Goal: Understand process/instructions

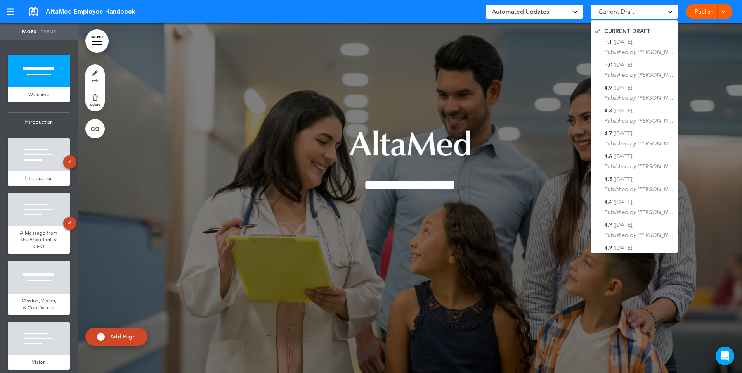
click at [400, 17] on div "AltaMed Employee Handbook Saved! Automated Updates 0 Auto policy updates 🎉 Upda…" at bounding box center [371, 11] width 742 height 23
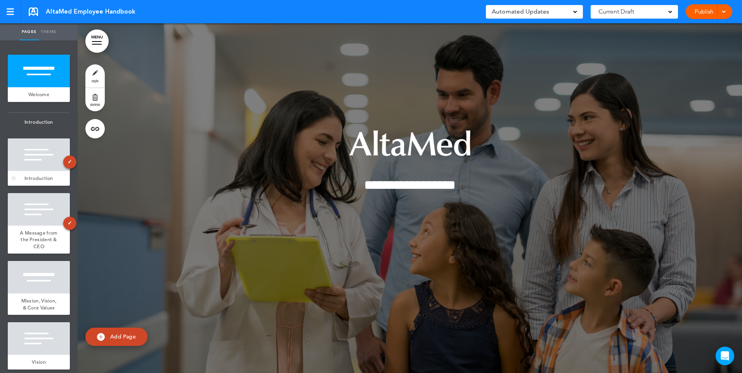
click at [22, 175] on div "Introduction" at bounding box center [39, 178] width 62 height 15
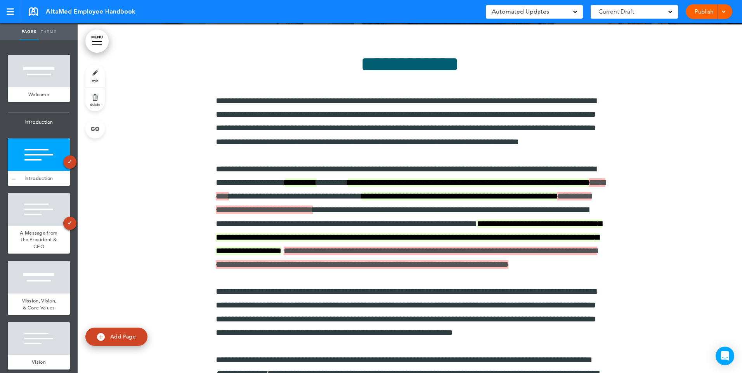
scroll to position [350, 0]
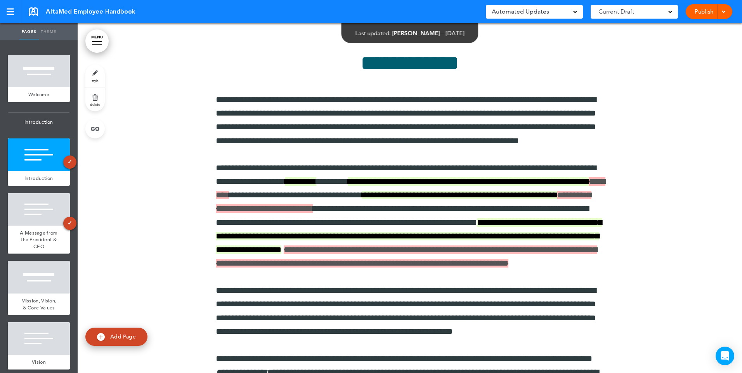
drag, startPoint x: 666, startPoint y: 10, endPoint x: 671, endPoint y: 11, distance: 4.7
click at [671, 11] on div "Current Draft" at bounding box center [633, 12] width 87 height 14
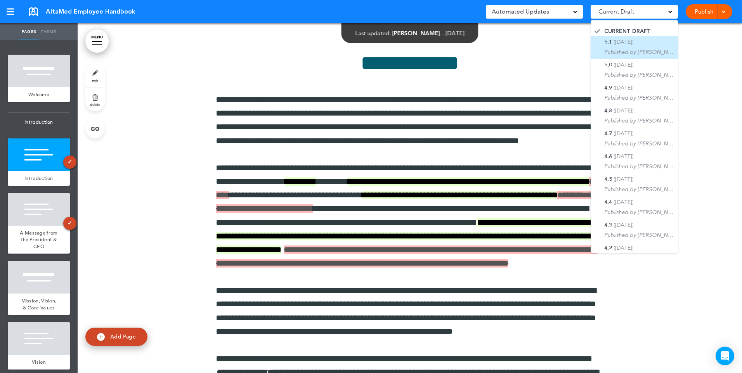
click at [639, 46] on div "5.1 (7/22/2025) Published by Jess Moreno" at bounding box center [639, 47] width 70 height 17
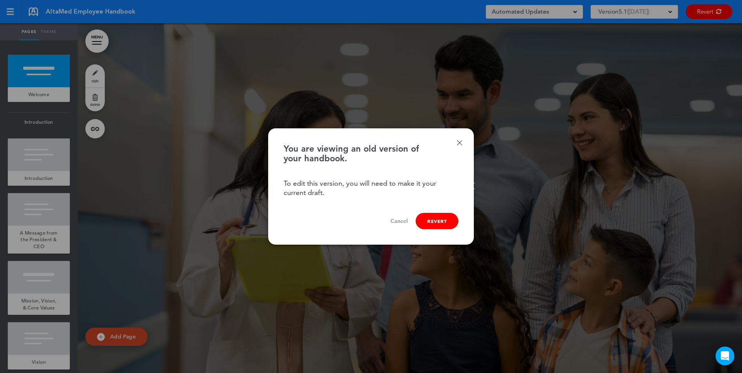
click at [398, 221] on link "Cancel" at bounding box center [398, 221] width 17 height 7
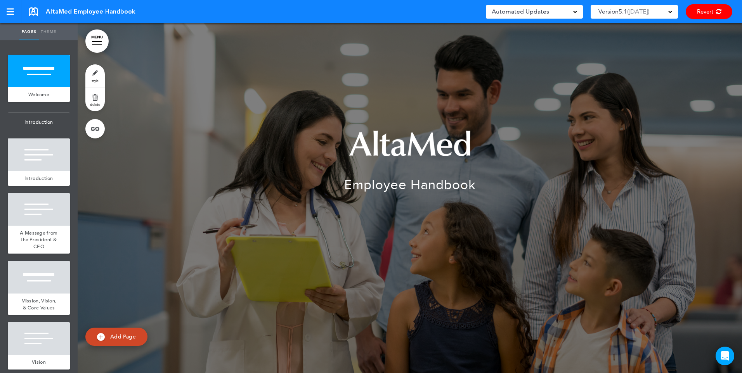
click at [641, 8] on span "7/22/2025" at bounding box center [637, 11] width 19 height 11
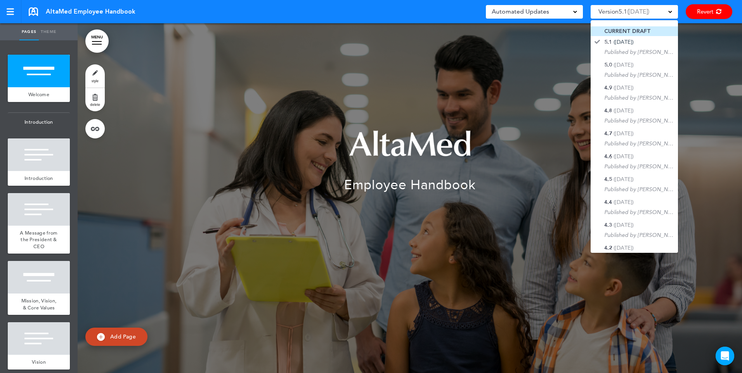
click at [630, 28] on span "CURRENT DRAFT" at bounding box center [627, 31] width 47 height 7
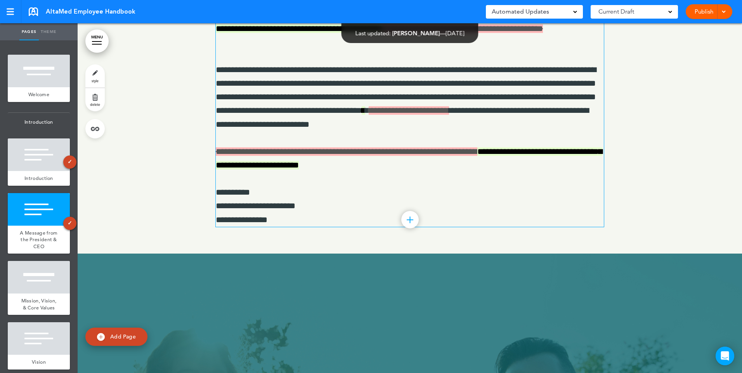
scroll to position [1048, 0]
